Goal: Find specific page/section: Find specific page/section

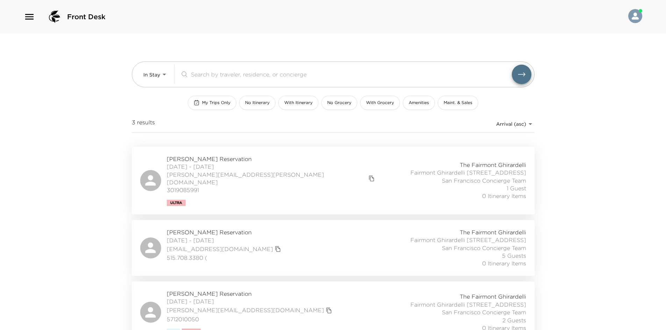
scroll to position [19, 0]
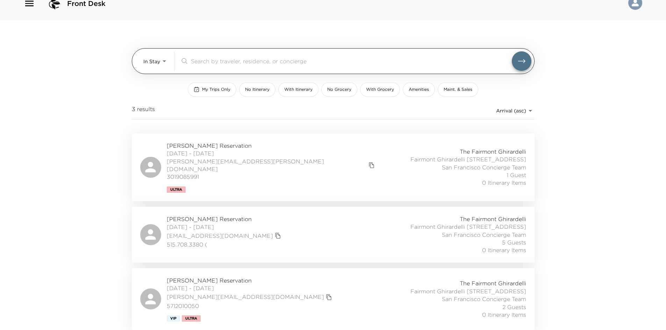
click at [151, 48] on body "Front Desk In Stay In-Stay ​ My Trips Only No Itinerary With Itinerary No Groce…" at bounding box center [333, 152] width 666 height 330
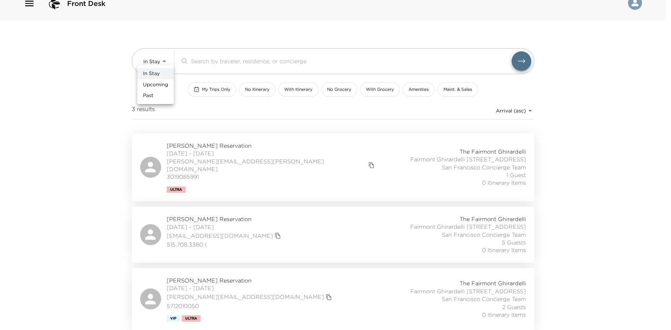
click at [156, 81] on span "Upcoming" at bounding box center [155, 84] width 25 height 7
type input "Upcoming"
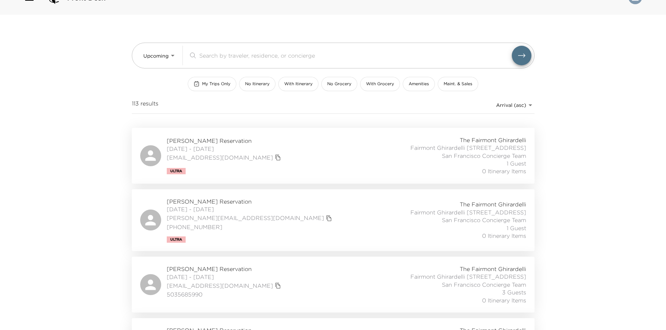
click at [74, 130] on div "Front Desk Upcoming Upcoming ​ My Trips Only No Itinerary With Itinerary No Gro…" at bounding box center [333, 146] width 666 height 330
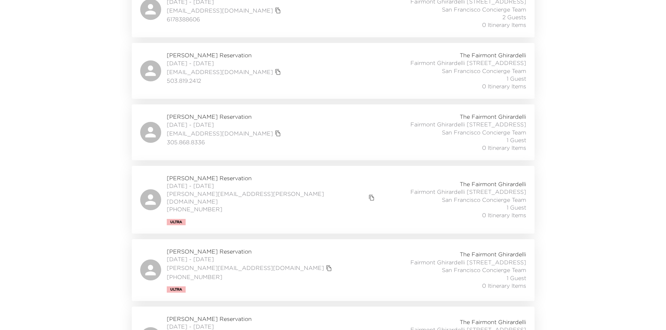
scroll to position [788, 0]
drag, startPoint x: 213, startPoint y: 282, endPoint x: 82, endPoint y: 270, distance: 131.0
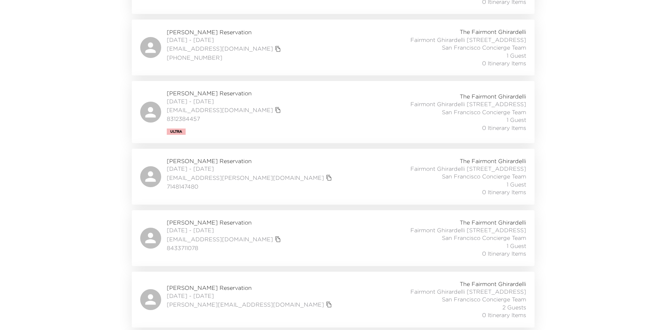
drag, startPoint x: 94, startPoint y: 263, endPoint x: 68, endPoint y: 258, distance: 26.3
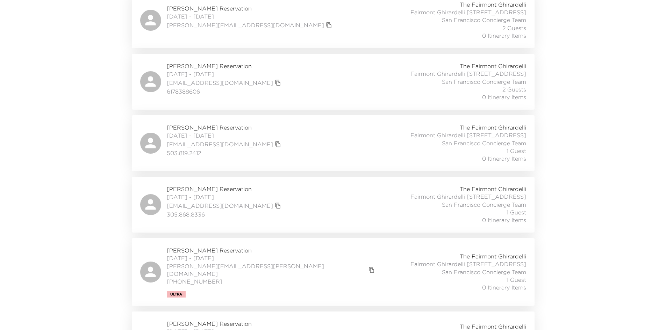
drag, startPoint x: 0, startPoint y: 159, endPoint x: 204, endPoint y: 25, distance: 244.0
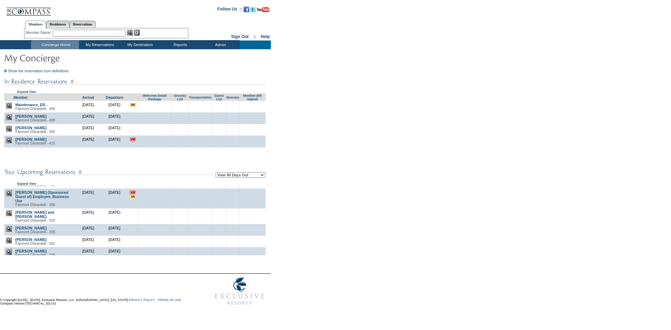
scroll to position [350, 0]
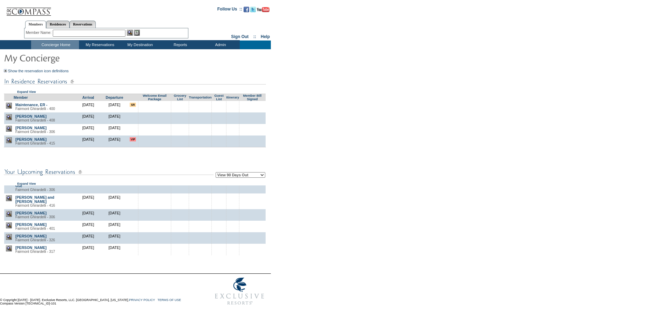
click at [378, 223] on form "Follow Us ::" at bounding box center [334, 155] width 669 height 307
